Goal: Information Seeking & Learning: Find specific page/section

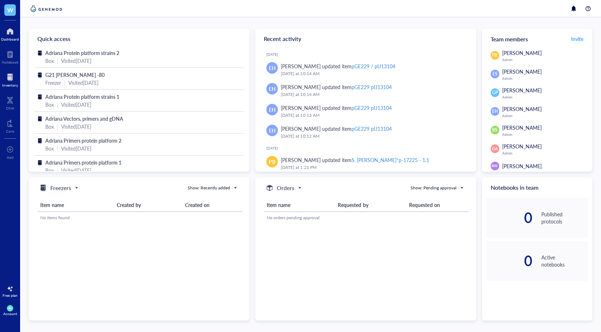
click at [4, 84] on div "Inventory" at bounding box center [10, 85] width 16 height 4
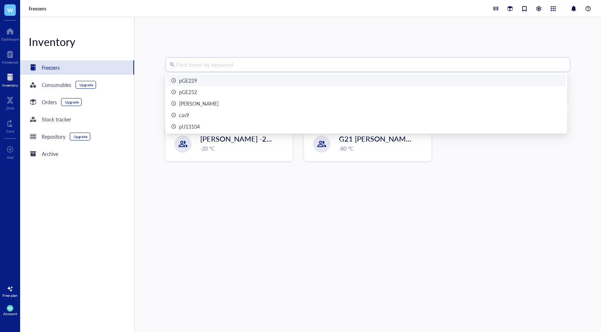
click at [220, 70] on input "search" at bounding box center [371, 65] width 390 height 14
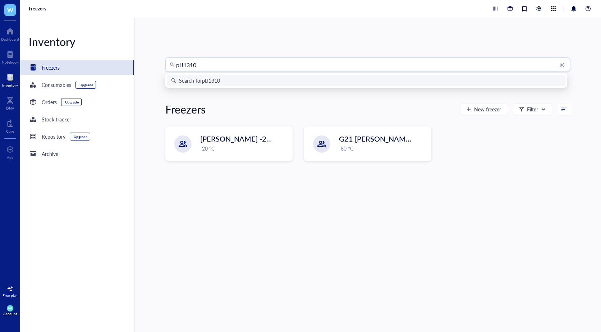
type input "pIJ13104"
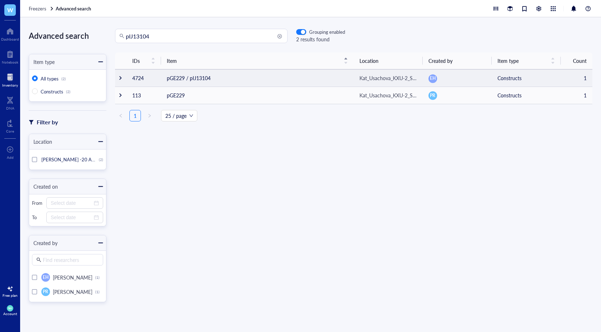
click at [188, 80] on td "pGE229 / pIJ13104" at bounding box center [257, 77] width 193 height 17
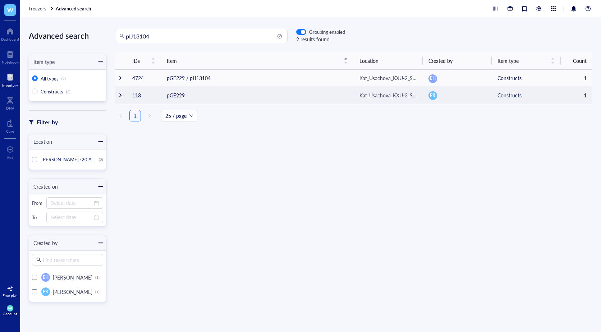
click at [187, 96] on td "pGE229" at bounding box center [257, 95] width 193 height 17
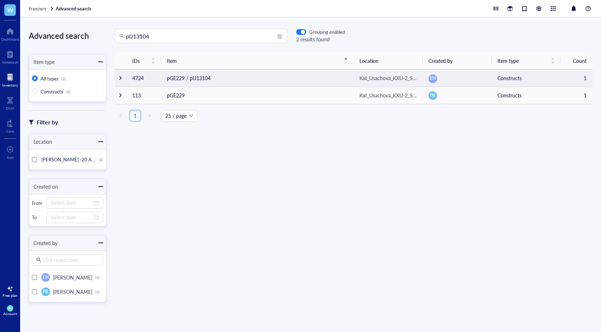
click at [189, 77] on td "pGE229 / pIJ13104" at bounding box center [257, 77] width 193 height 17
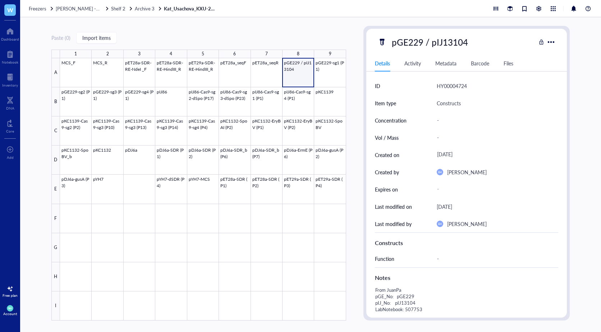
click at [259, 29] on div "Paste ( 0 ) Import items 1 2 3 4 5 6 7 8 9 A B C D E F G H I MCS_F MCS_R pET28a…" at bounding box center [198, 173] width 295 height 295
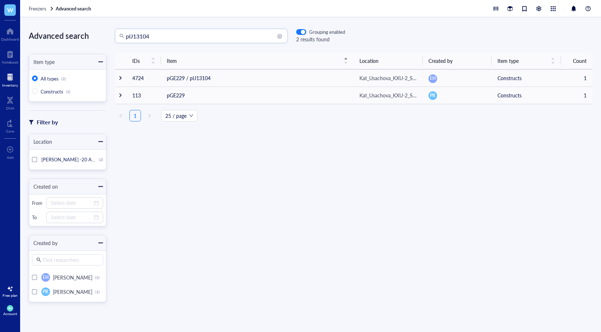
drag, startPoint x: 155, startPoint y: 38, endPoint x: 129, endPoint y: 40, distance: 26.3
click at [129, 40] on input "pIJ13104" at bounding box center [204, 36] width 157 height 14
type input "pGE229"
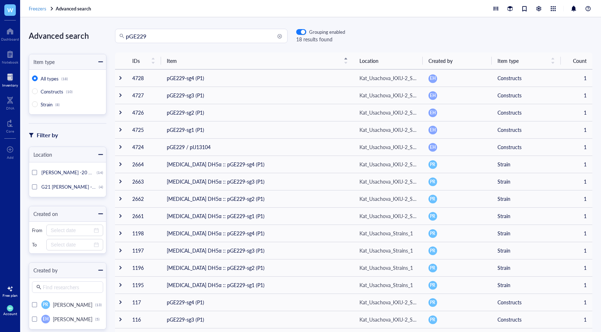
click at [34, 10] on span "Freezers" at bounding box center [38, 8] width 18 height 7
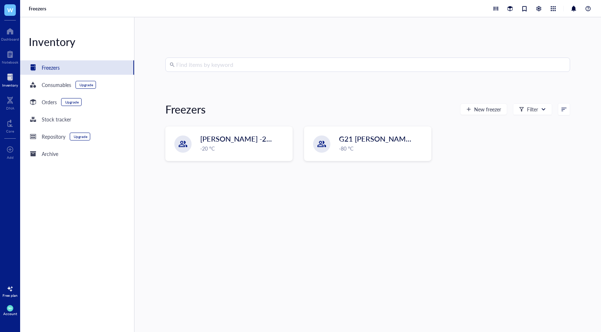
click at [11, 82] on div at bounding box center [10, 78] width 16 height 12
click at [184, 71] on input "search" at bounding box center [371, 65] width 390 height 14
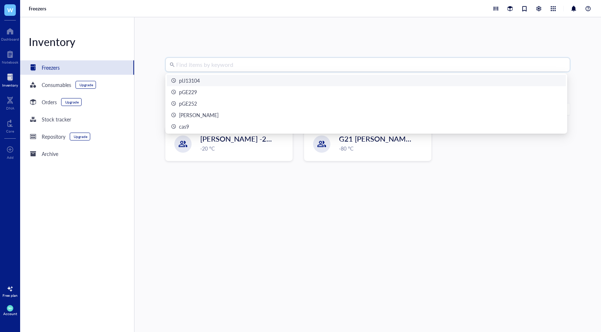
click at [189, 81] on div "pIJ13104" at bounding box center [189, 81] width 21 height 8
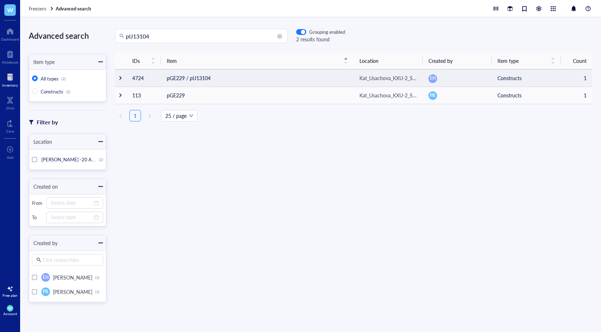
click at [205, 80] on td "pGE229 / pIJ13104" at bounding box center [257, 77] width 193 height 17
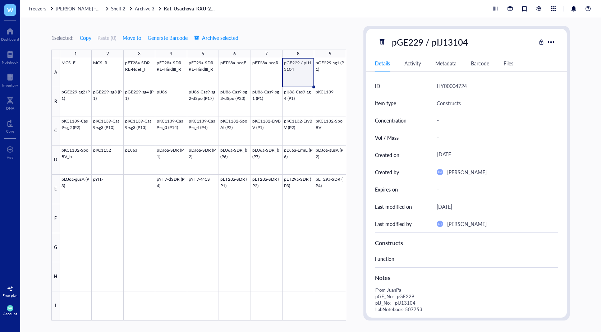
click at [583, 96] on div "1 selected: Copy Paste ( 0 ) Move to Generate Barcode Archive selected 1 2 3 4 …" at bounding box center [310, 174] width 581 height 315
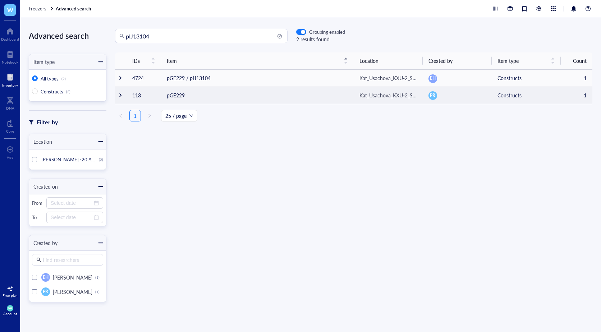
click at [183, 97] on td "pGE229" at bounding box center [257, 95] width 193 height 17
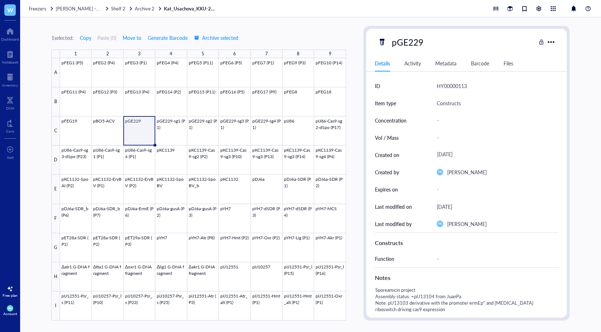
drag, startPoint x: 34, startPoint y: 42, endPoint x: 43, endPoint y: 36, distance: 10.2
click at [34, 42] on div "1 selected: Copy Paste ( 0 ) Move to Generate Barcode Archive selected 1 2 3 4 …" at bounding box center [310, 174] width 581 height 315
click at [198, 9] on link "Kat_Usachova_KXU-2_Sporeamicin_Box2" at bounding box center [191, 8] width 54 height 6
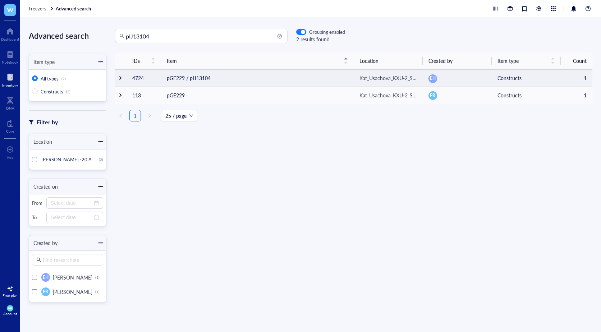
click at [184, 77] on td "pGE229 / pIJ13104" at bounding box center [257, 77] width 193 height 17
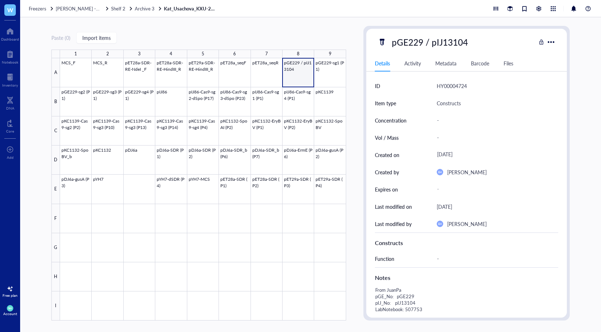
click at [188, 8] on link "Kat_Usachova_KXU-2_Sporeamicin_Box2" at bounding box center [191, 8] width 54 height 6
click at [200, 9] on link "Kat_Usachova_KXU-2_Sporeamicin_Box2" at bounding box center [191, 8] width 54 height 6
